Goal: Complete application form: Complete application form

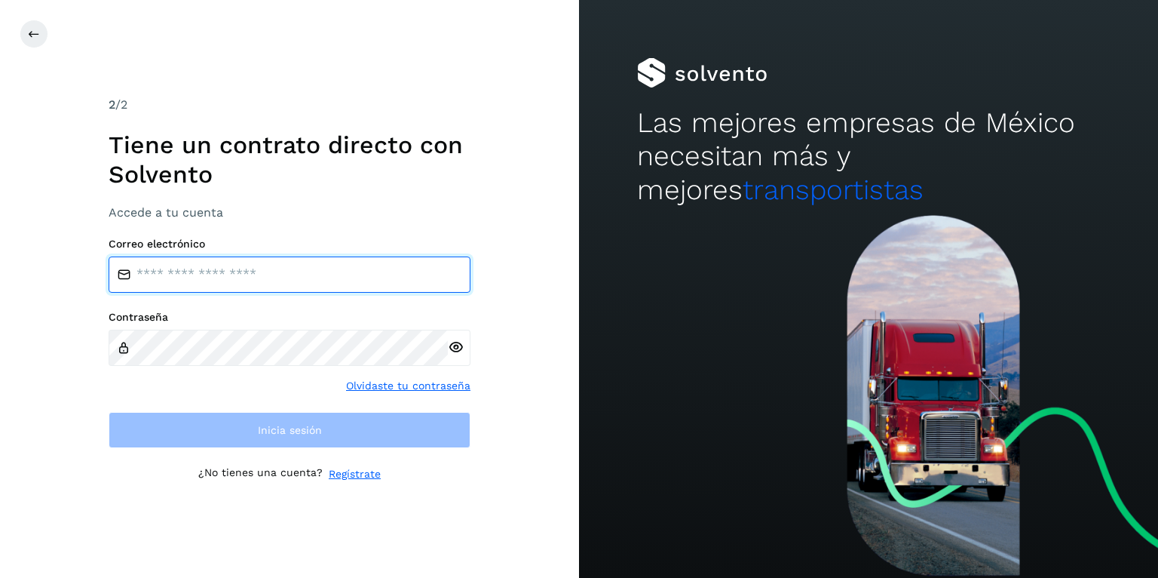
drag, startPoint x: 0, startPoint y: 0, endPoint x: 299, endPoint y: 279, distance: 408.8
click at [321, 265] on input "email" at bounding box center [290, 274] width 362 height 36
click at [299, 279] on input "email" at bounding box center [290, 274] width 362 height 36
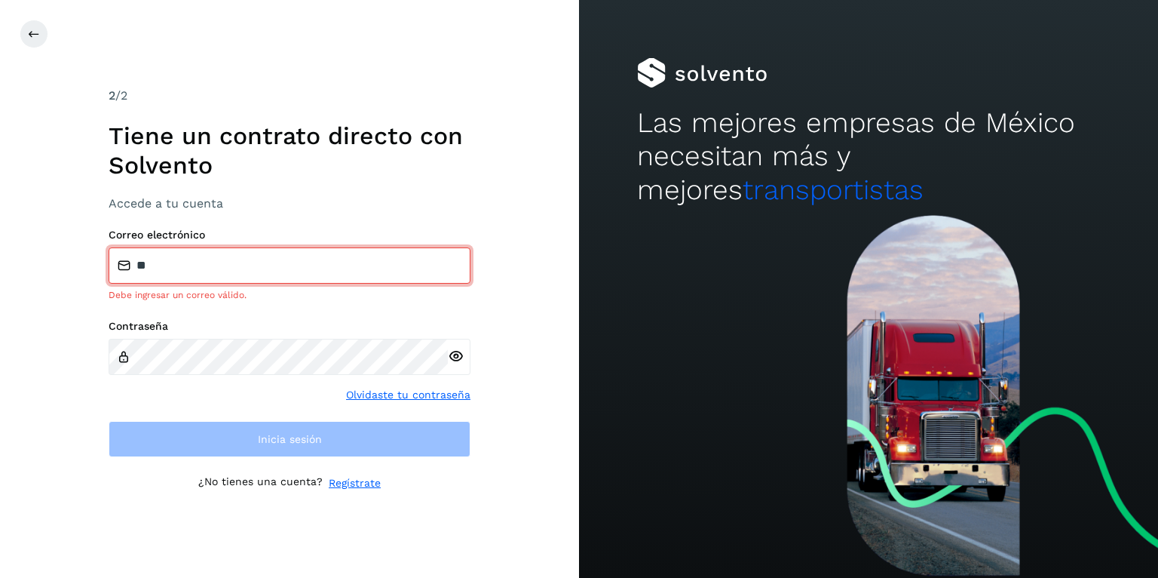
type input "**********"
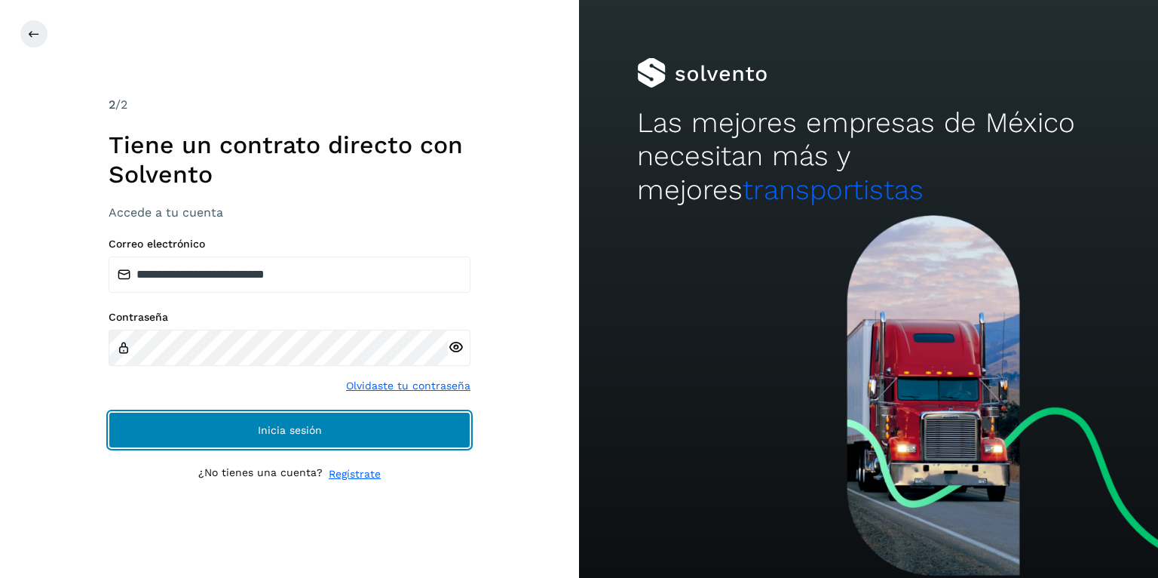
click at [315, 426] on span "Inicia sesión" at bounding box center [290, 430] width 64 height 11
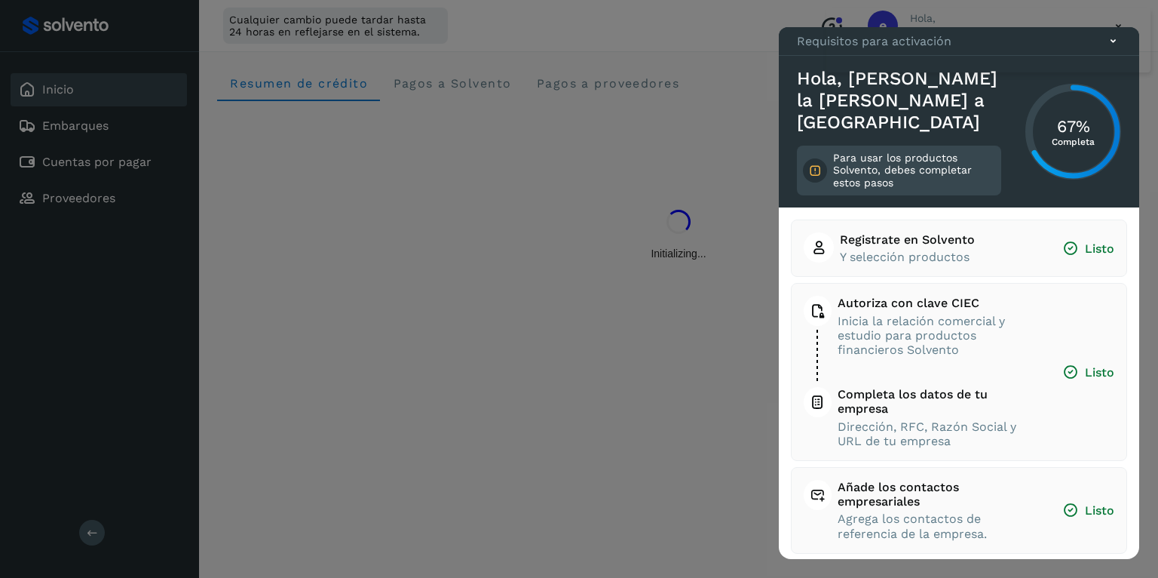
scroll to position [97, 0]
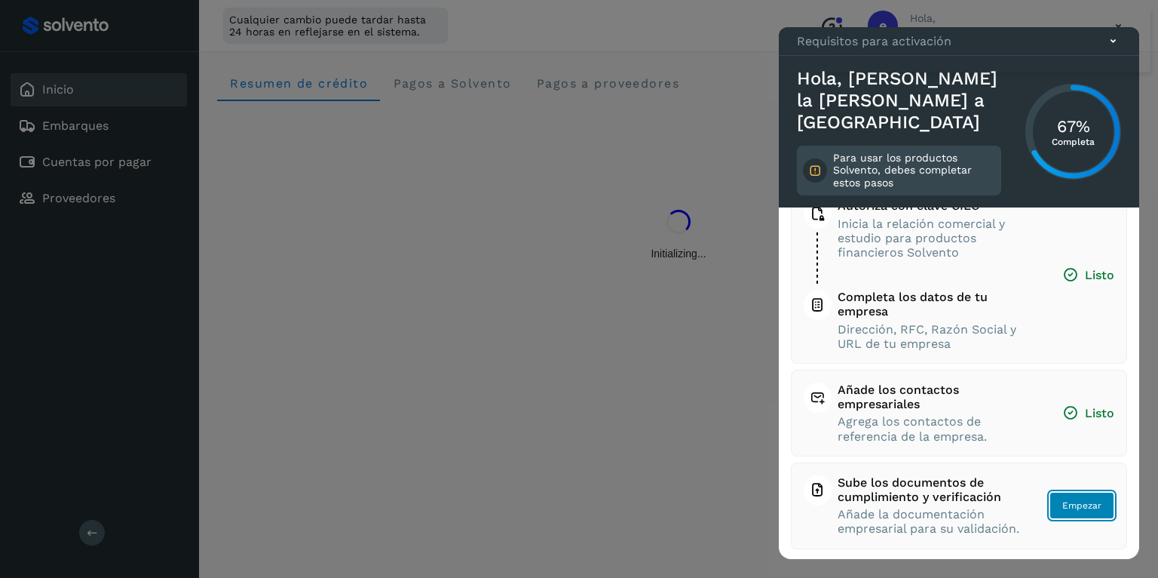
click at [1096, 508] on span "Empezar" at bounding box center [1082, 506] width 39 height 14
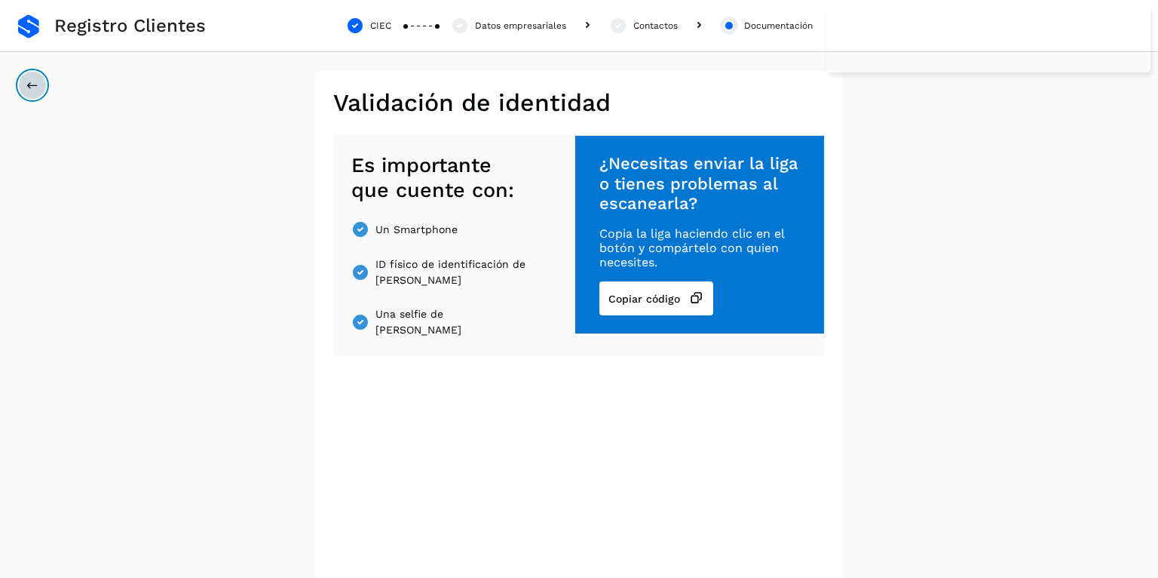
click at [31, 84] on icon at bounding box center [32, 85] width 12 height 12
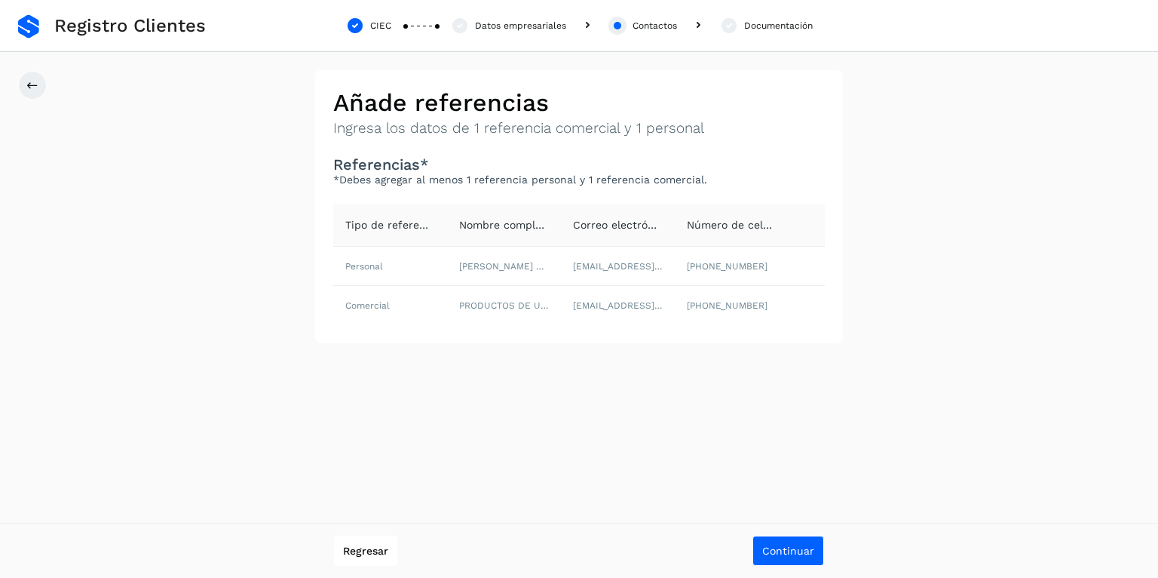
click at [126, 29] on span "Registro Clientes" at bounding box center [130, 26] width 152 height 22
click at [370, 548] on span "Regresar" at bounding box center [365, 550] width 45 height 11
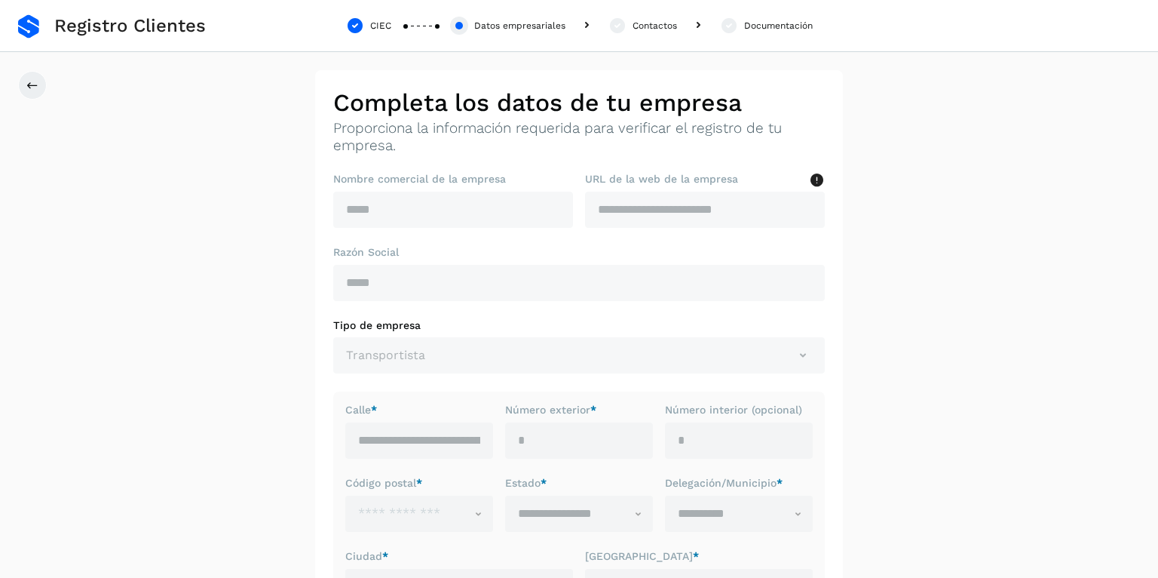
click at [17, 24] on div "CIEC Datos empresariales Contactos Documentación" at bounding box center [579, 26] width 1158 height 52
click at [26, 24] on link at bounding box center [28, 26] width 21 height 24
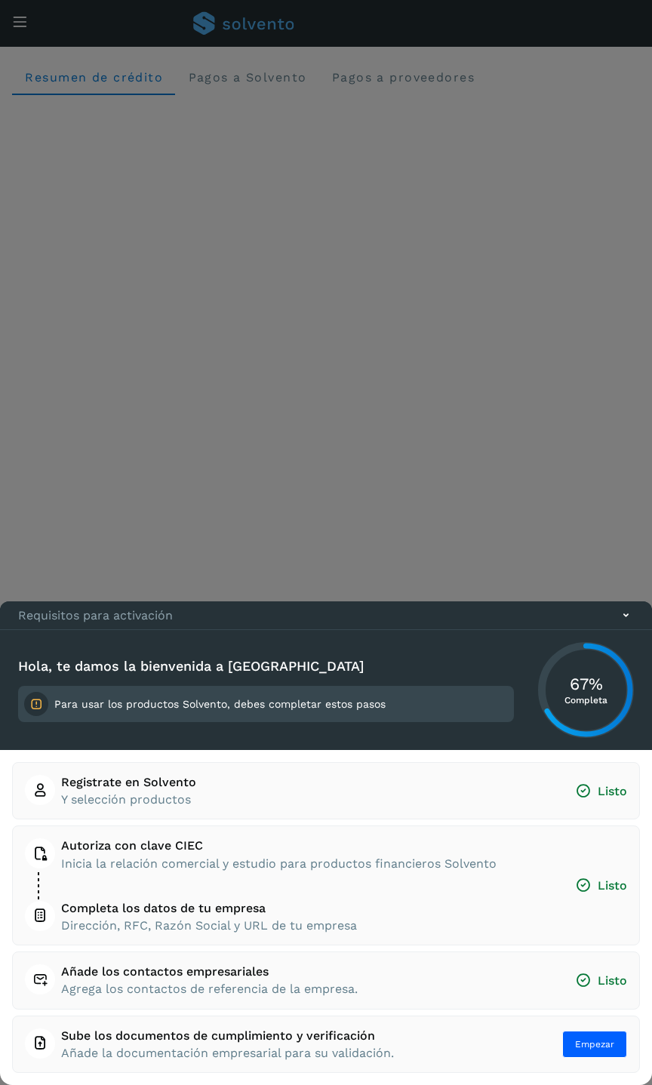
click at [623, 577] on icon at bounding box center [626, 615] width 16 height 16
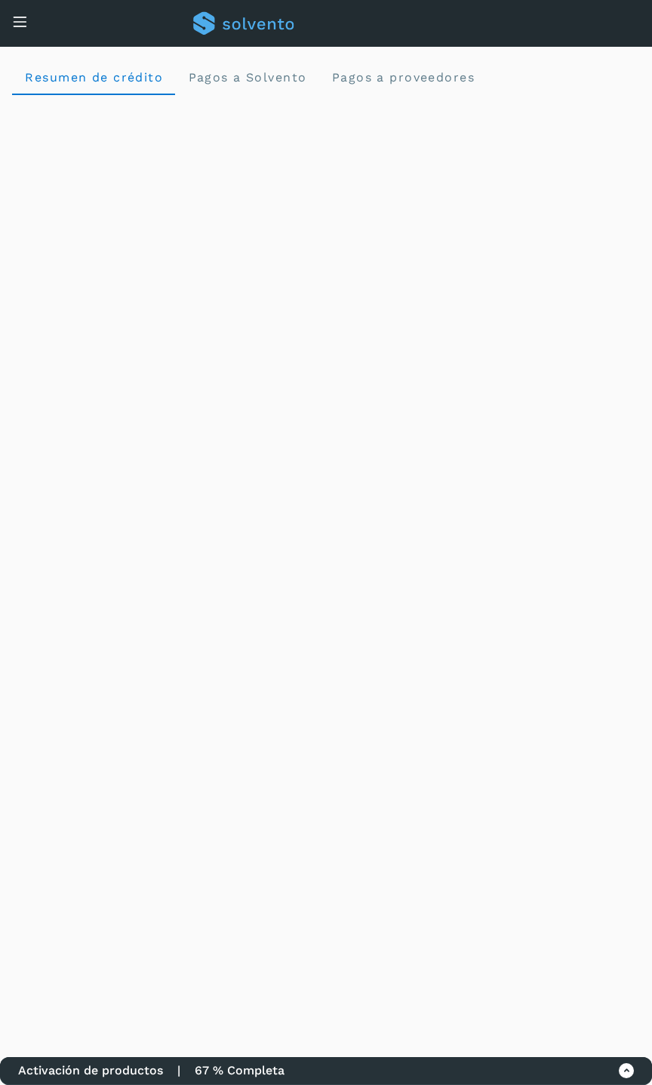
click at [30, 29] on div "Conoce nuestros beneficios e [PERSON_NAME], [PERSON_NAME][EMAIL_ADDRESS][DOMAIN…" at bounding box center [326, 23] width 652 height 47
click at [23, 23] on icon at bounding box center [20, 22] width 16 height 16
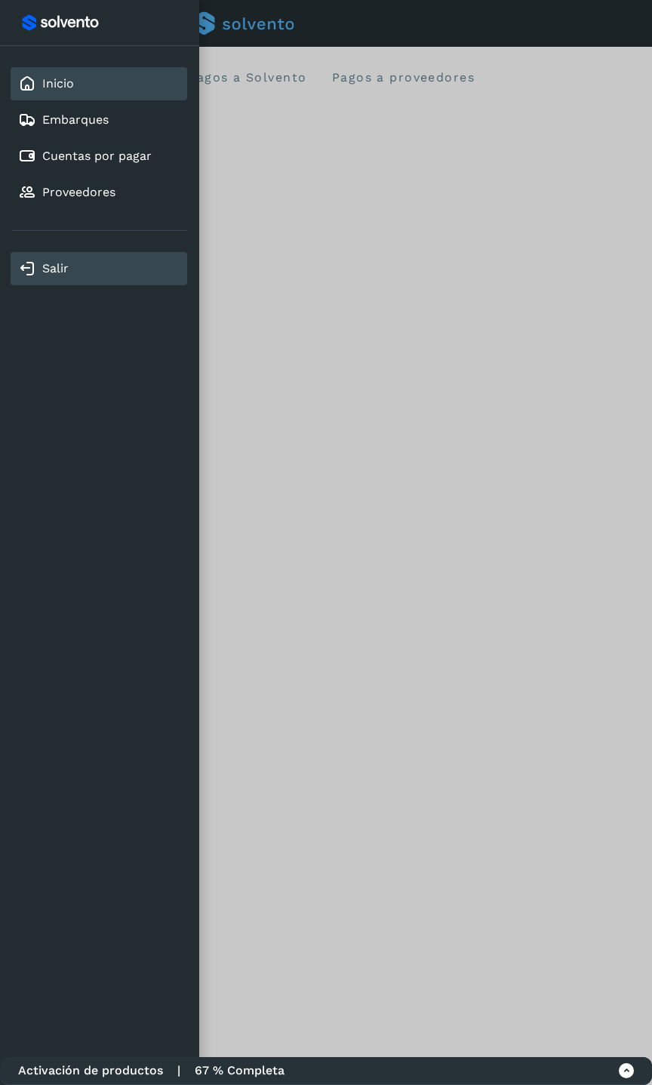
click at [50, 266] on link "Salir" at bounding box center [55, 268] width 26 height 14
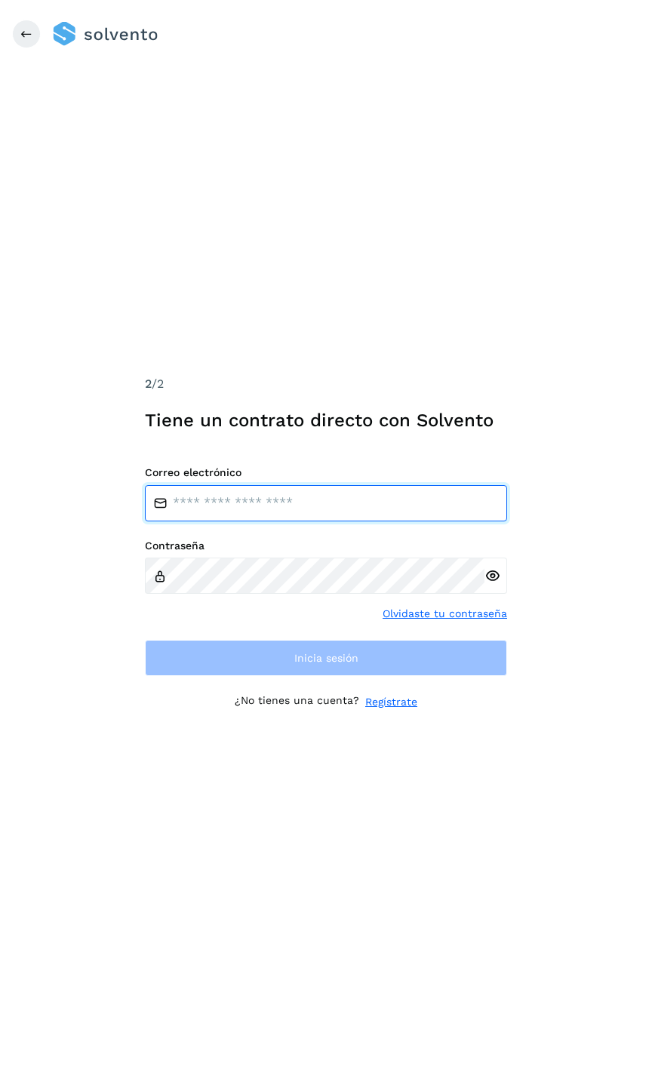
click at [276, 493] on input "email" at bounding box center [326, 503] width 362 height 36
type input "**********"
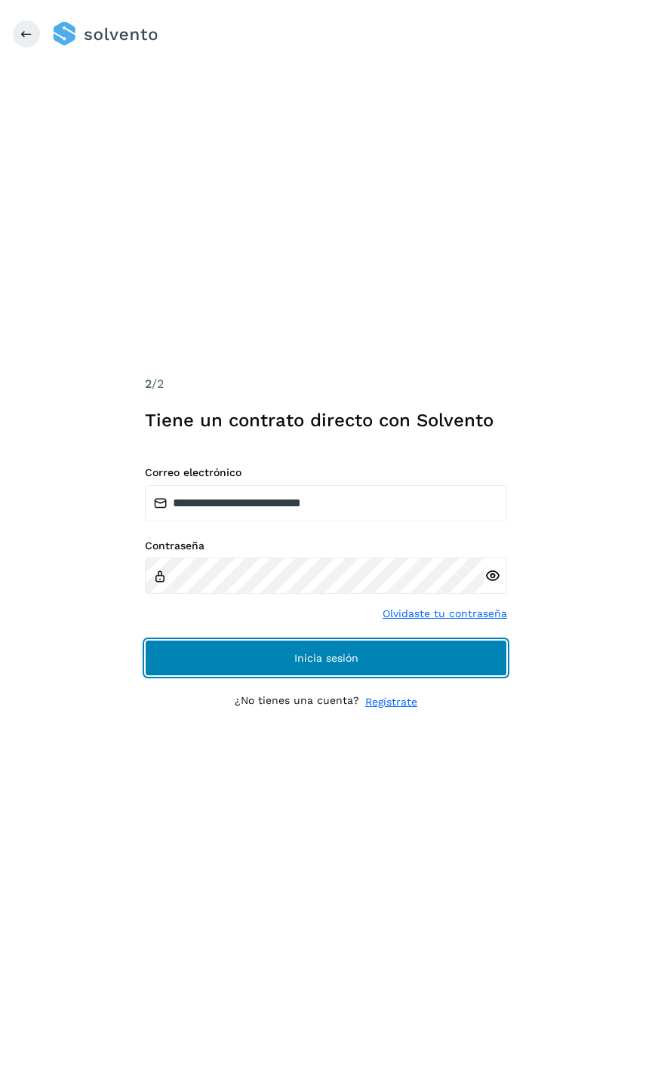
click at [281, 577] on button "Inicia sesión" at bounding box center [326, 658] width 362 height 36
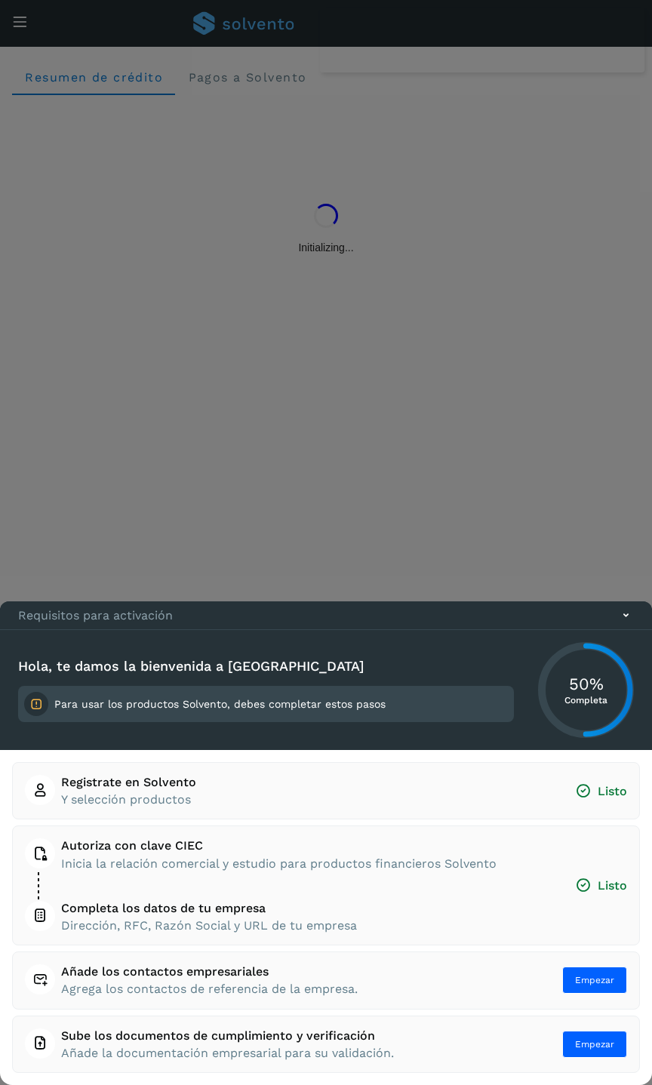
click at [626, 577] on icon at bounding box center [626, 615] width 16 height 16
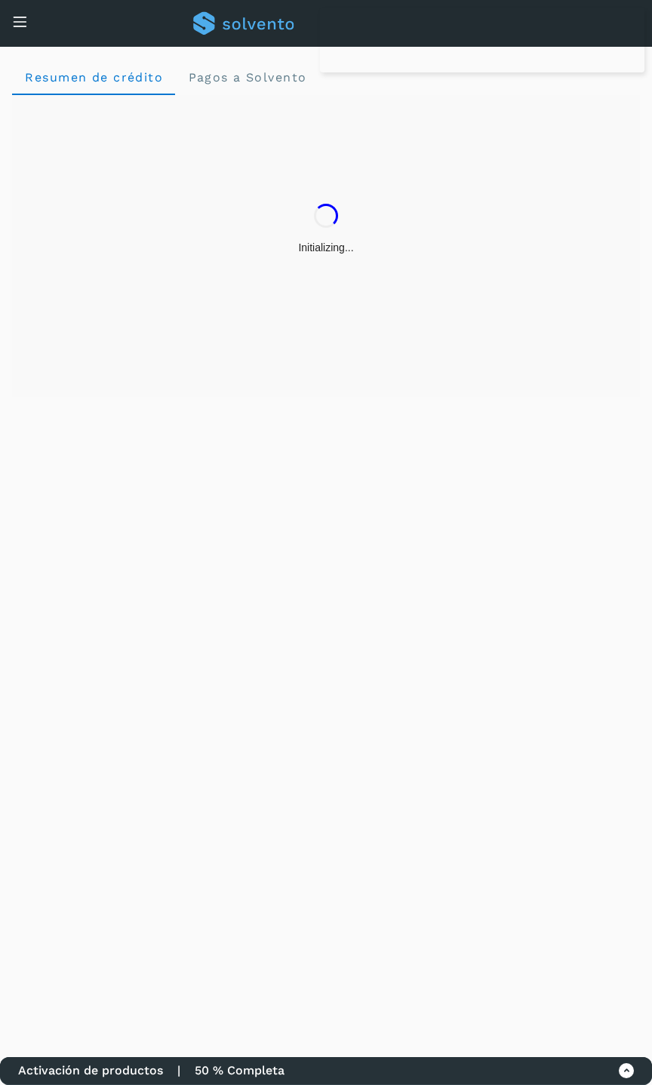
click at [631, 577] on icon at bounding box center [626, 1071] width 16 height 16
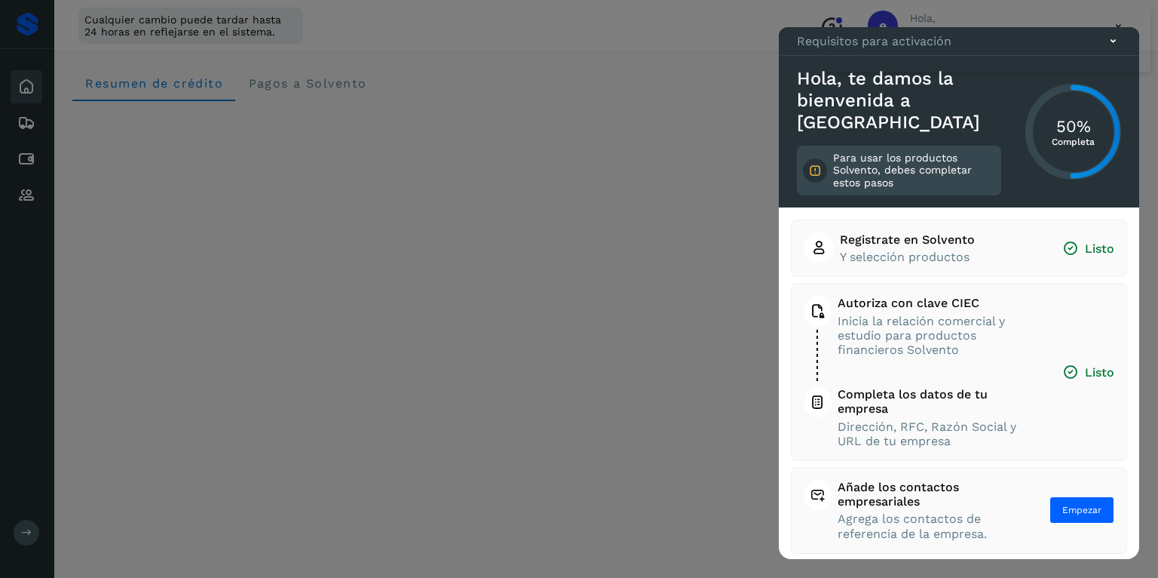
scroll to position [97, 0]
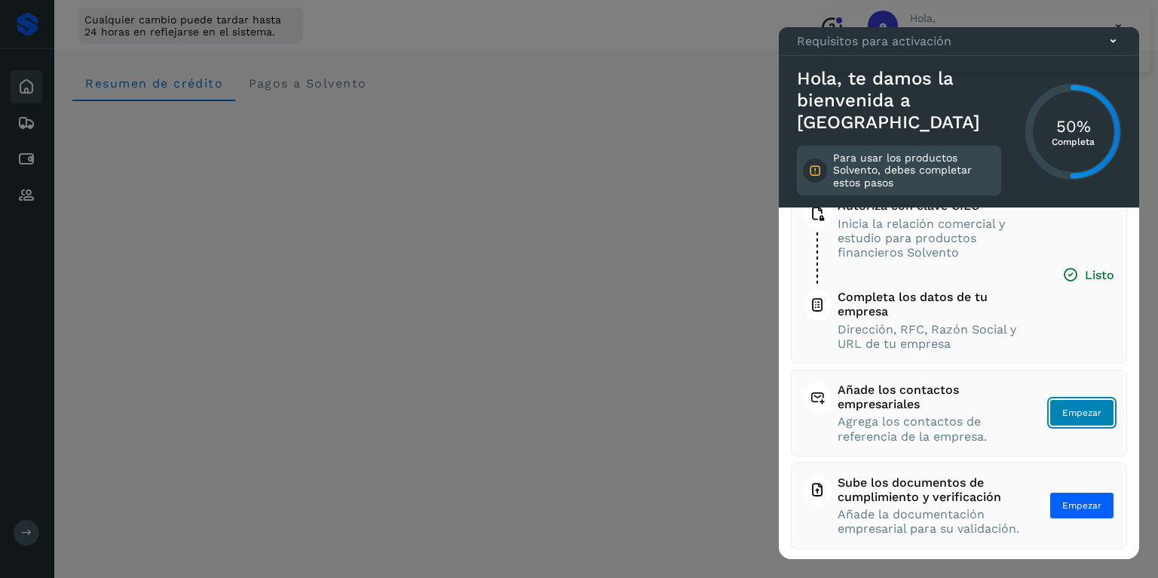
click at [1069, 410] on span "Empezar" at bounding box center [1082, 413] width 39 height 14
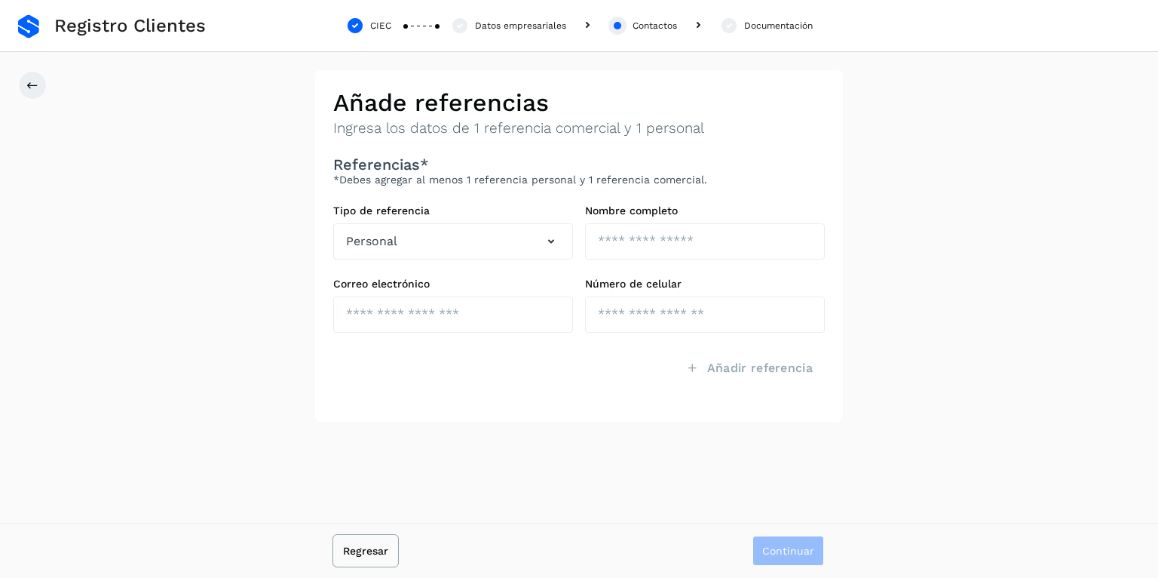
click at [373, 554] on span "Regresar" at bounding box center [365, 550] width 45 height 11
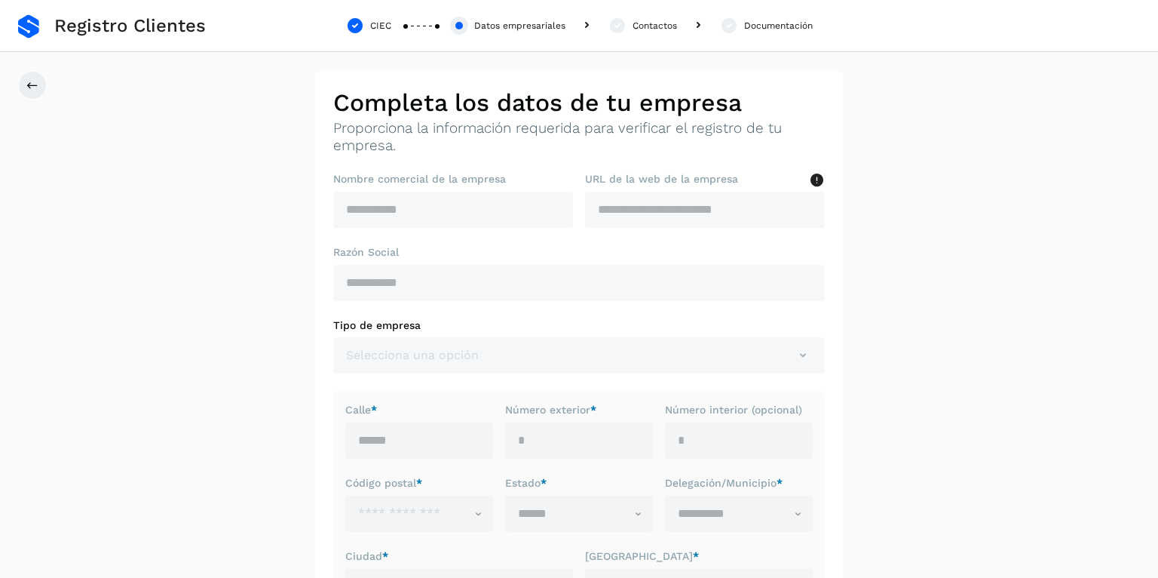
click at [167, 26] on span "Registro Clientes" at bounding box center [130, 26] width 152 height 22
drag, startPoint x: 78, startPoint y: 27, endPoint x: 133, endPoint y: 31, distance: 55.2
click at [112, 29] on span "Registro Clientes" at bounding box center [130, 26] width 152 height 22
click at [35, 98] on button at bounding box center [32, 85] width 29 height 29
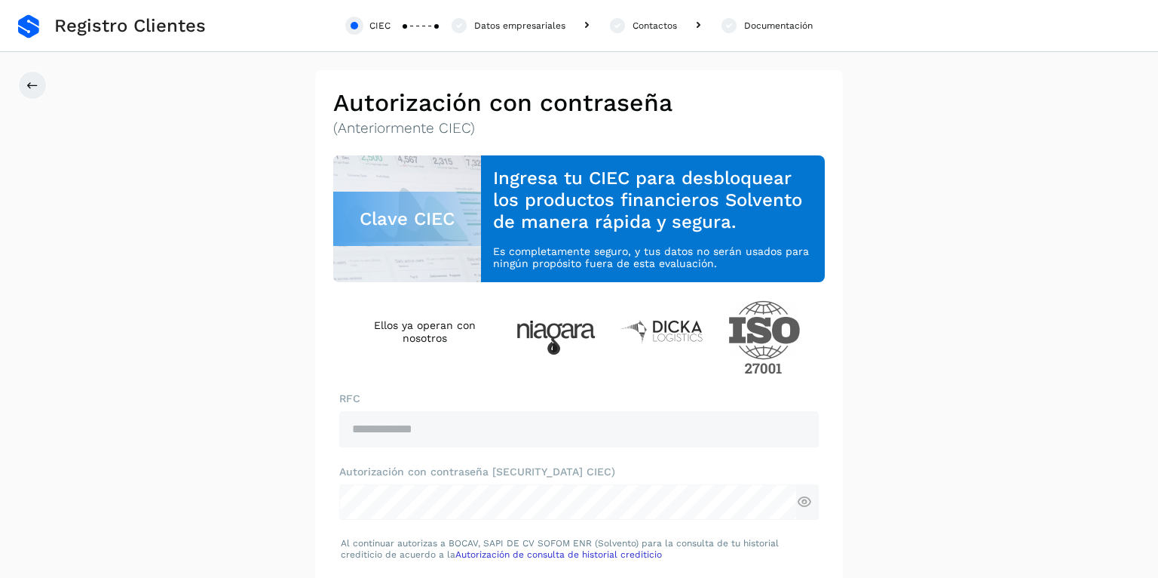
drag, startPoint x: 86, startPoint y: 21, endPoint x: 64, endPoint y: 29, distance: 23.1
click at [85, 22] on span "Registro Clientes" at bounding box center [130, 26] width 152 height 22
click at [51, 92] on div "**********" at bounding box center [579, 351] width 1158 height 562
click at [32, 77] on button at bounding box center [32, 85] width 29 height 29
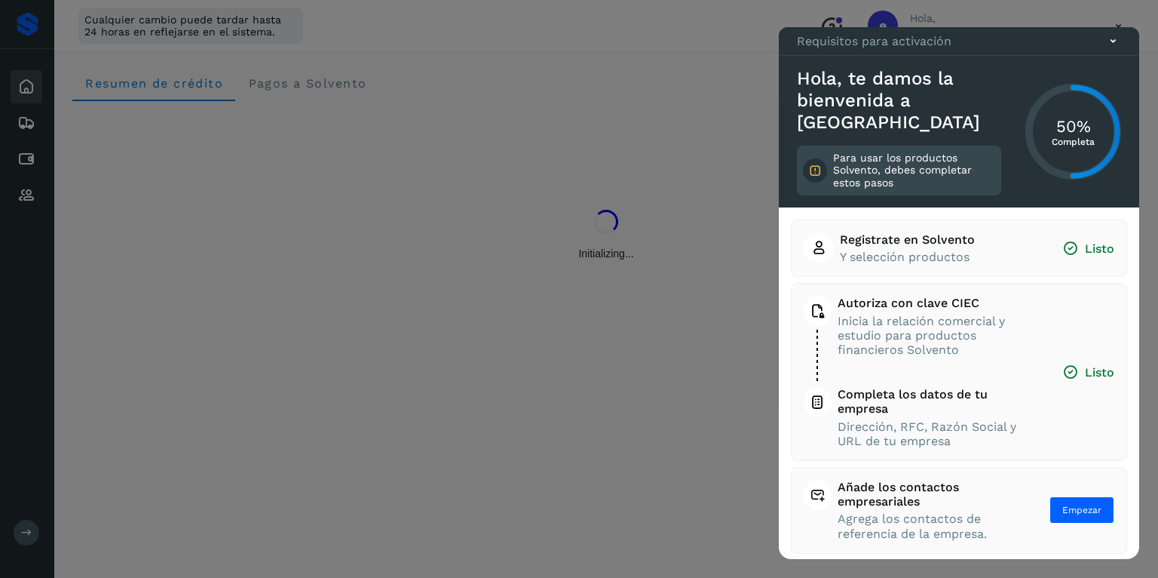
scroll to position [97, 0]
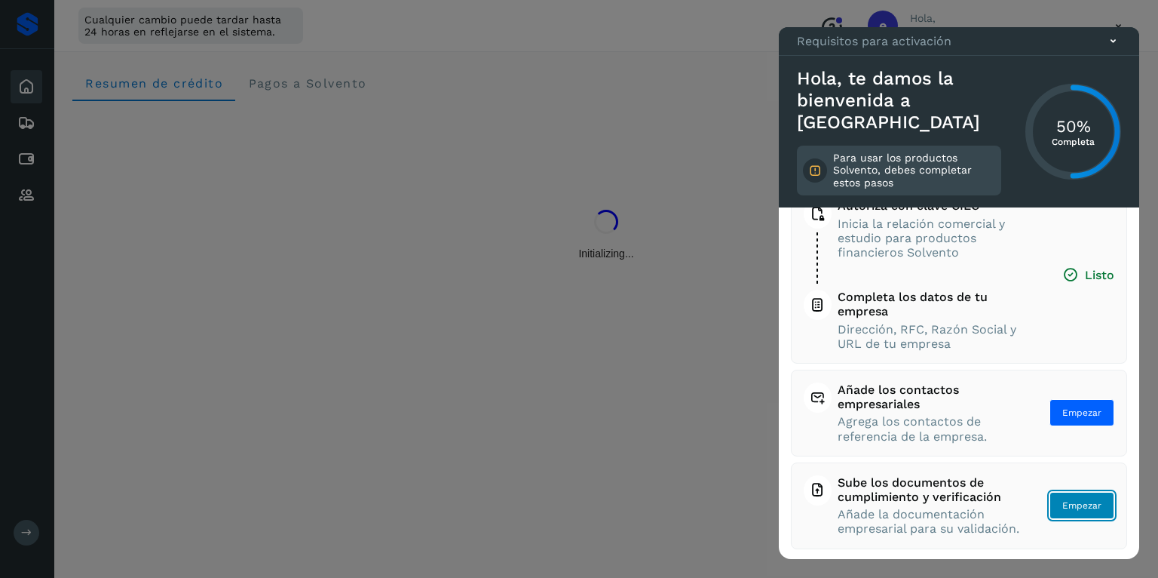
click at [1079, 499] on span "Empezar" at bounding box center [1082, 506] width 39 height 14
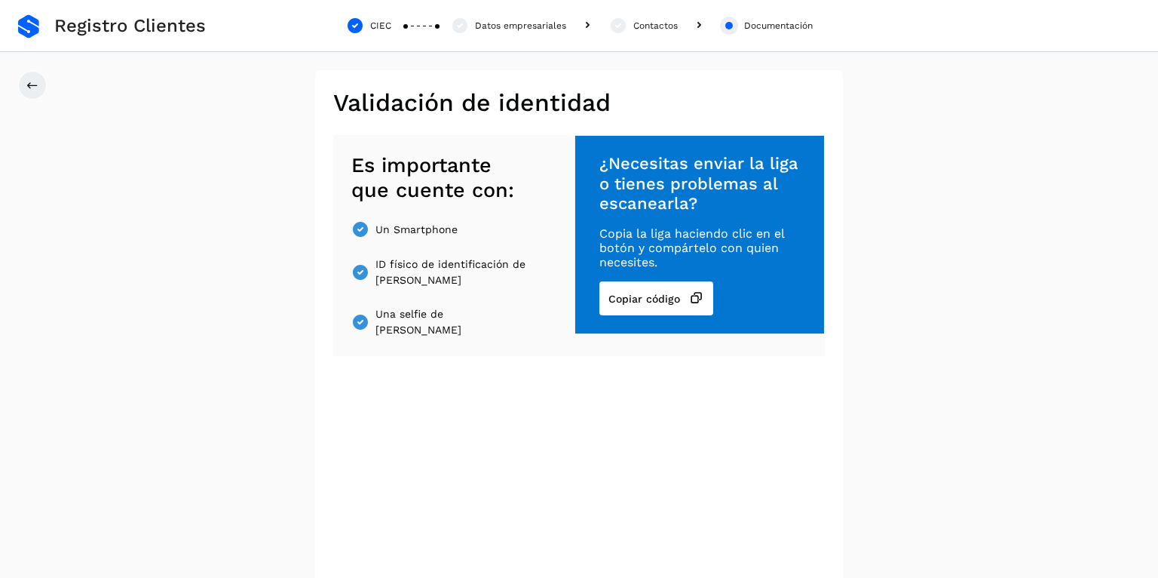
click at [195, 33] on span "Registro Clientes" at bounding box center [130, 26] width 152 height 22
click at [36, 70] on div "**********" at bounding box center [579, 387] width 1158 height 634
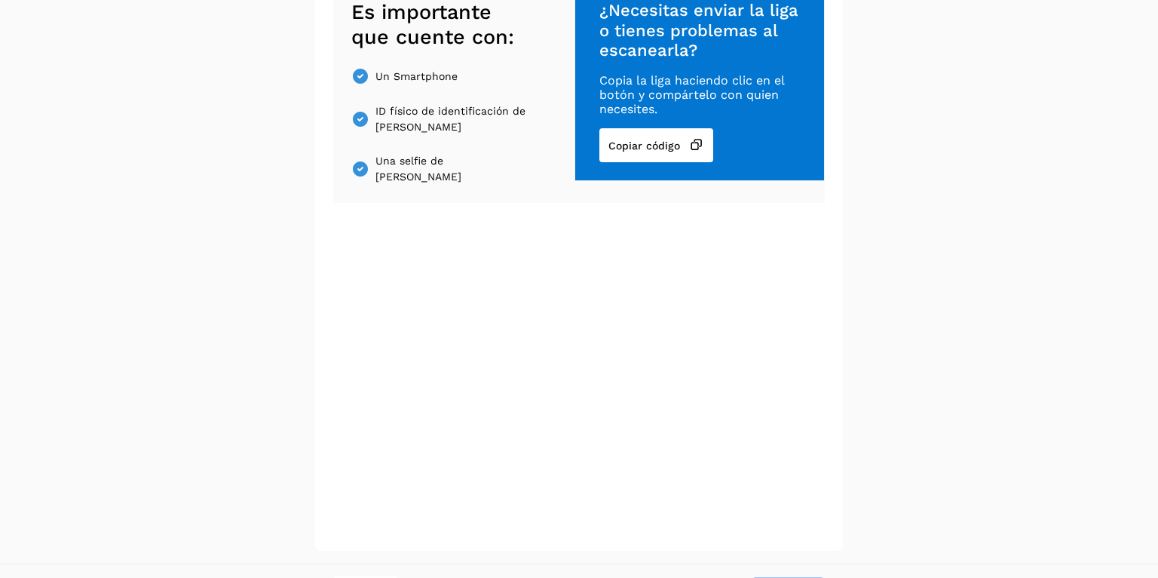
scroll to position [193, 0]
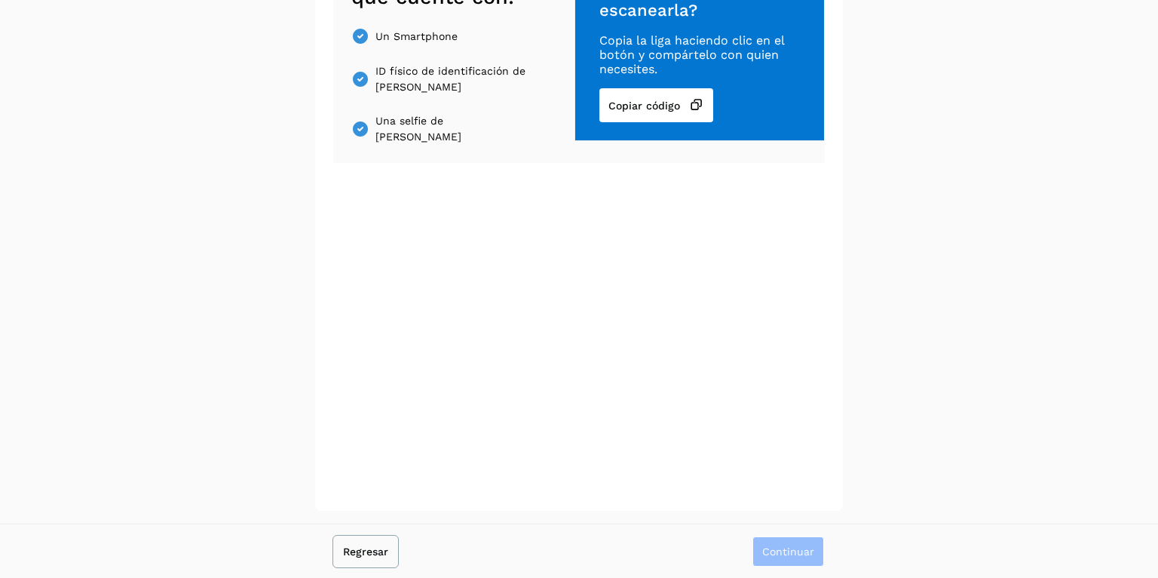
click at [383, 551] on span "Regresar" at bounding box center [365, 551] width 45 height 11
click at [368, 546] on span "Regresar" at bounding box center [365, 551] width 45 height 11
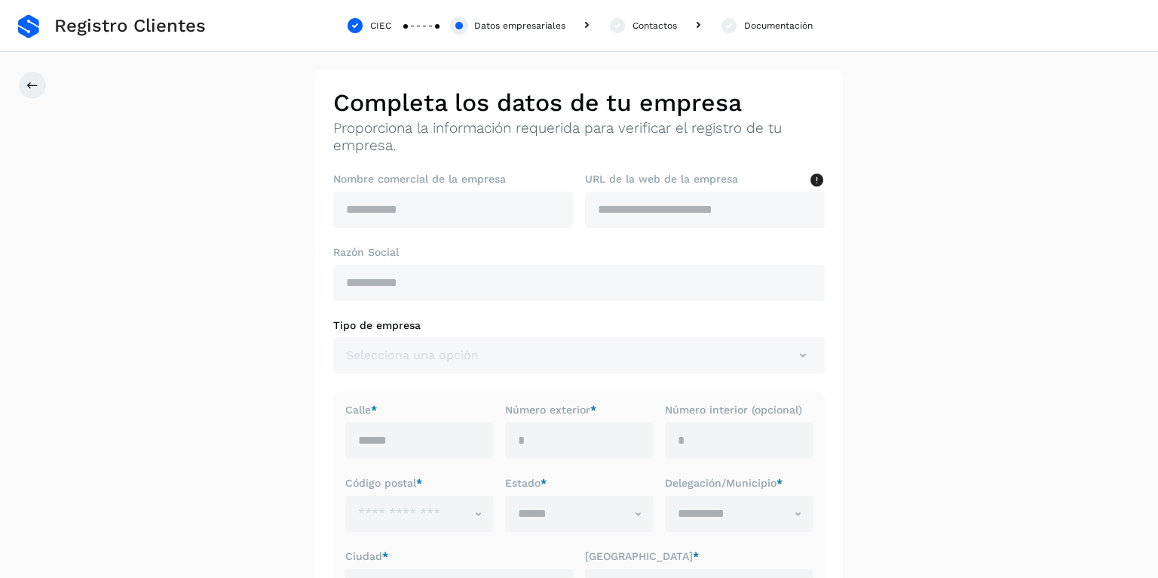
click at [367, 552] on label "Ciudad *" at bounding box center [459, 556] width 228 height 13
click at [27, 87] on div at bounding box center [579, 289] width 1158 height 578
click at [38, 81] on icon at bounding box center [32, 85] width 12 height 12
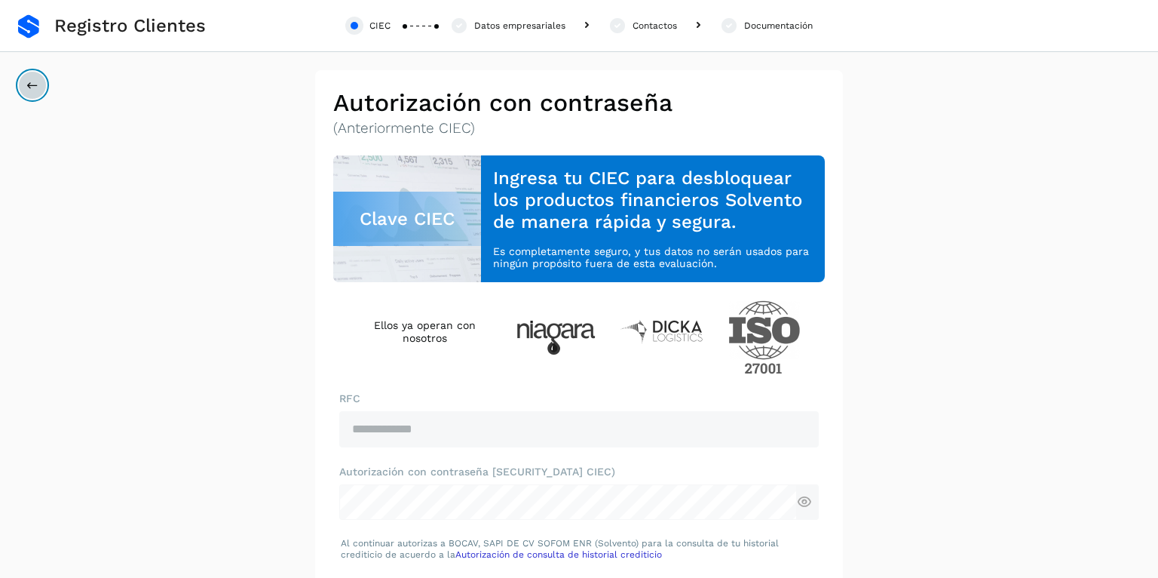
click at [35, 86] on icon at bounding box center [32, 85] width 12 height 12
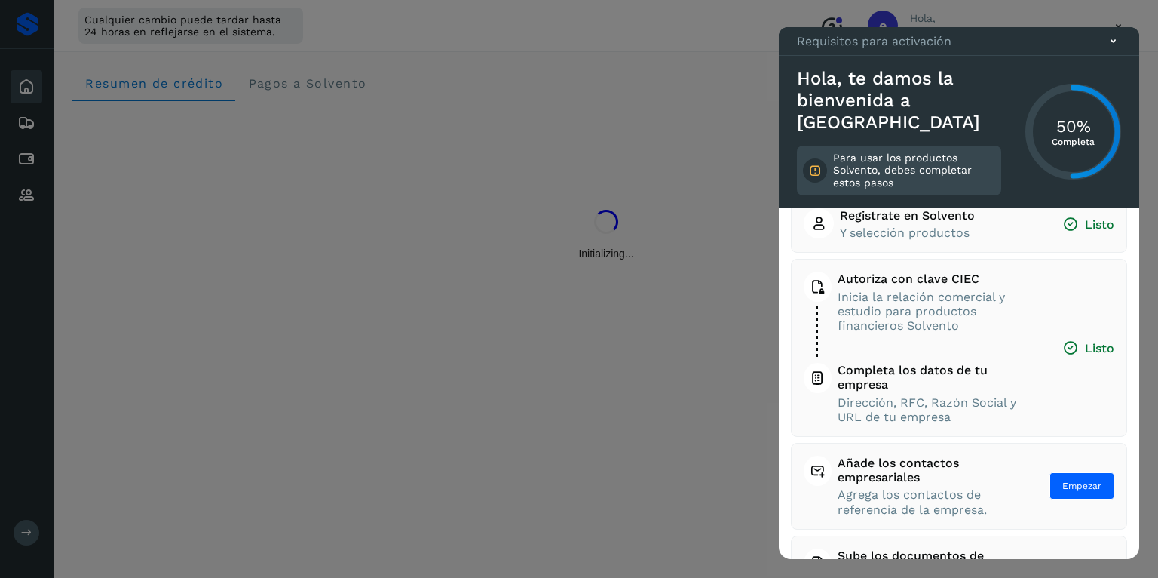
scroll to position [97, 0]
